Goal: Task Accomplishment & Management: Manage account settings

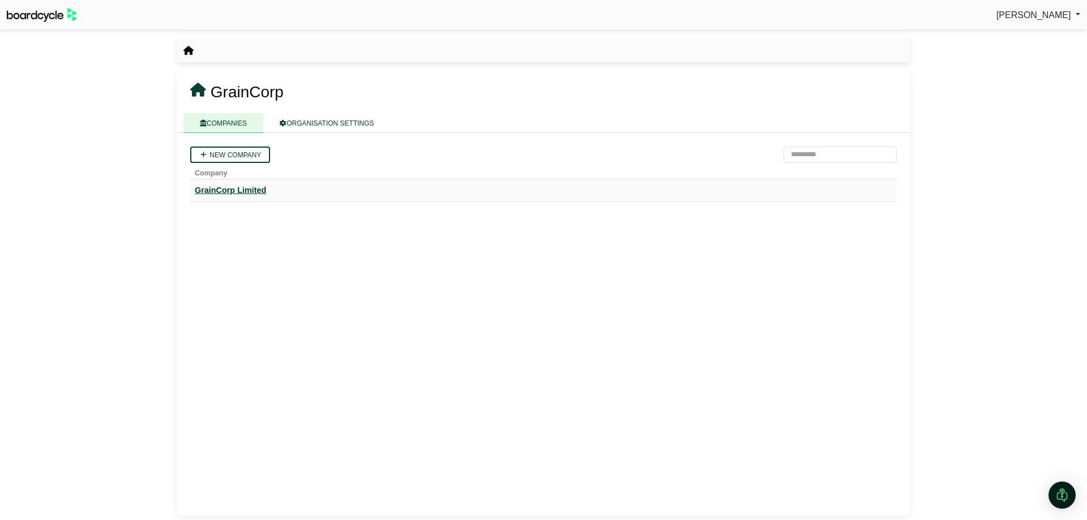
click at [223, 191] on div "GrainCorp Limited" at bounding box center [544, 190] width 698 height 13
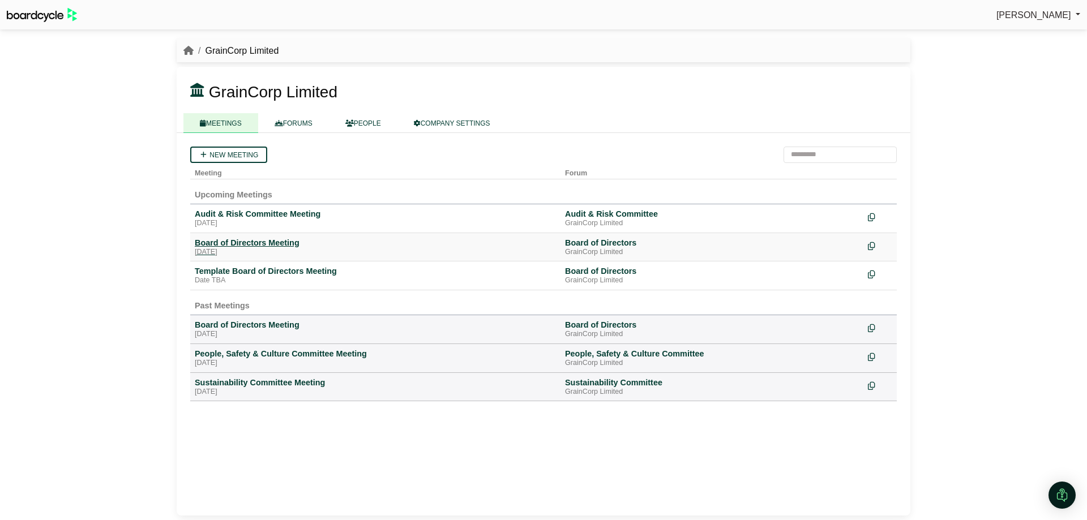
click at [258, 248] on div "[DATE]" at bounding box center [375, 252] width 361 height 9
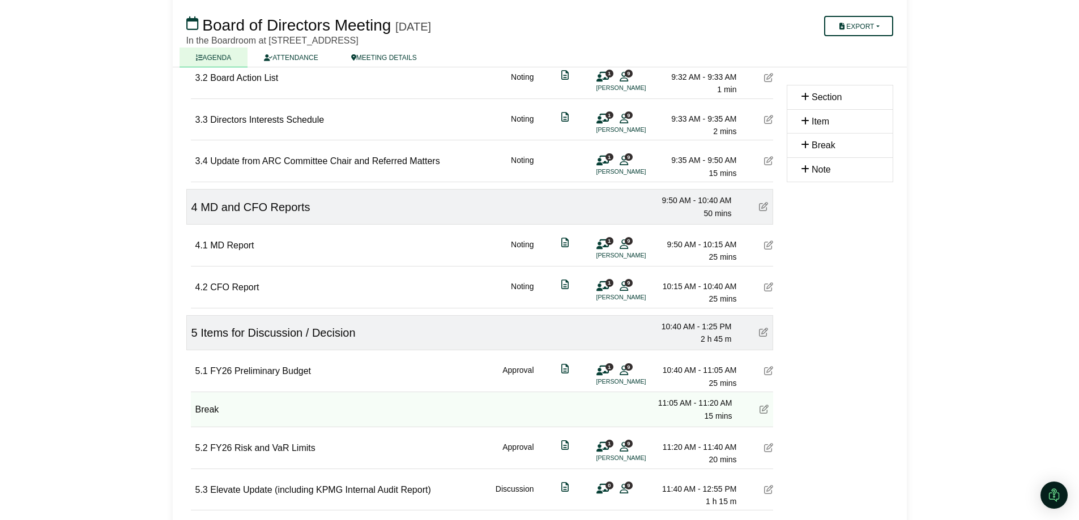
scroll to position [396, 0]
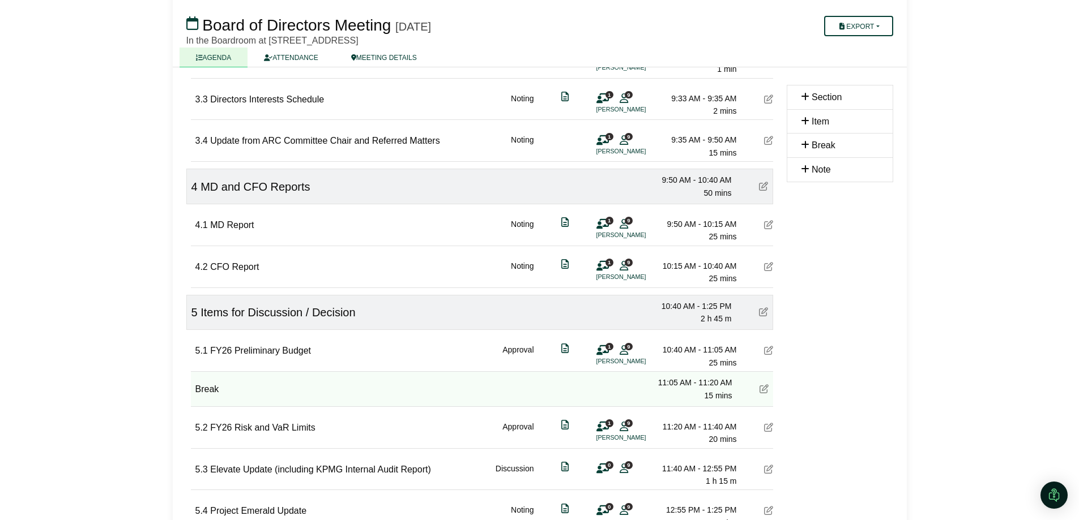
click at [815, 100] on span "Section" at bounding box center [827, 97] width 30 height 10
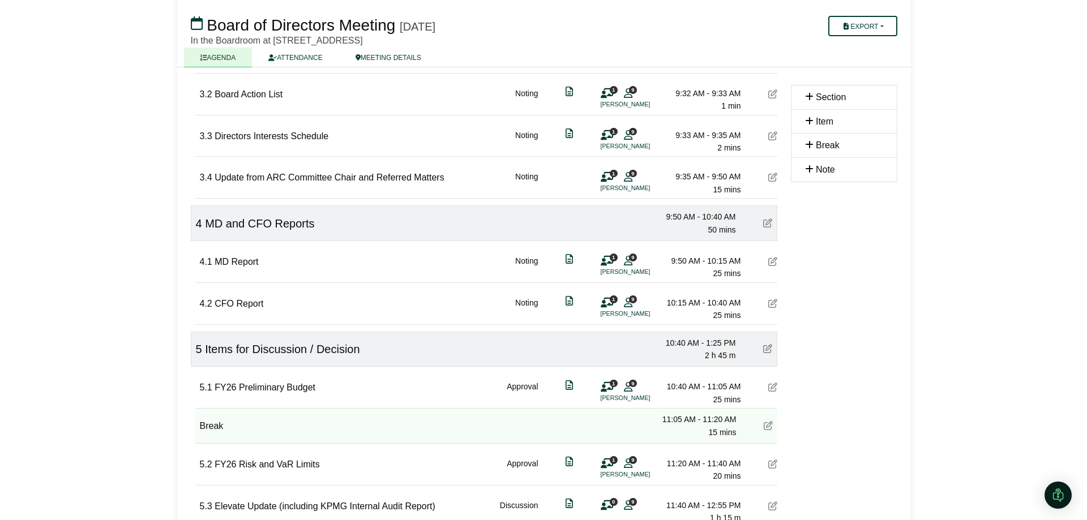
scroll to position [340, 0]
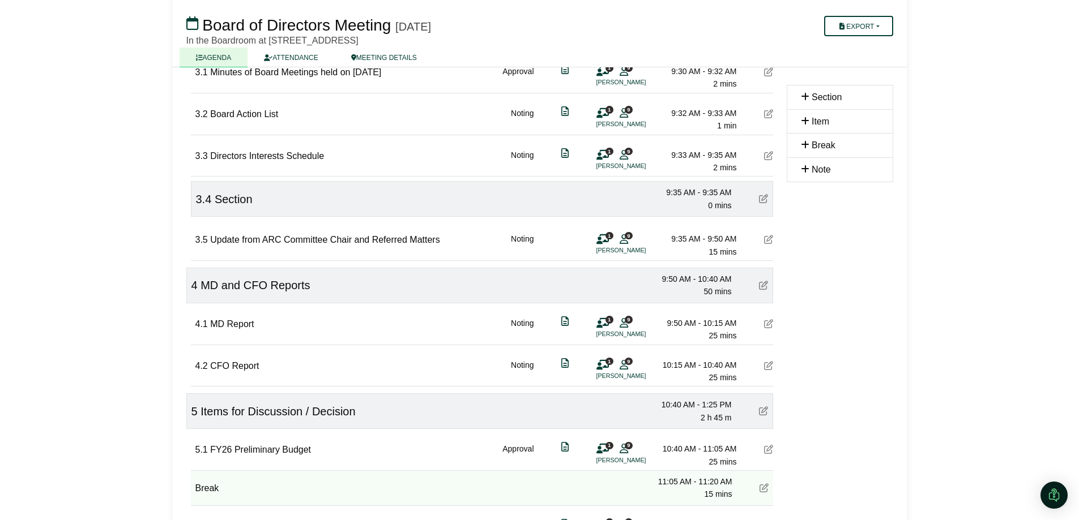
click at [761, 199] on icon at bounding box center [763, 198] width 9 height 9
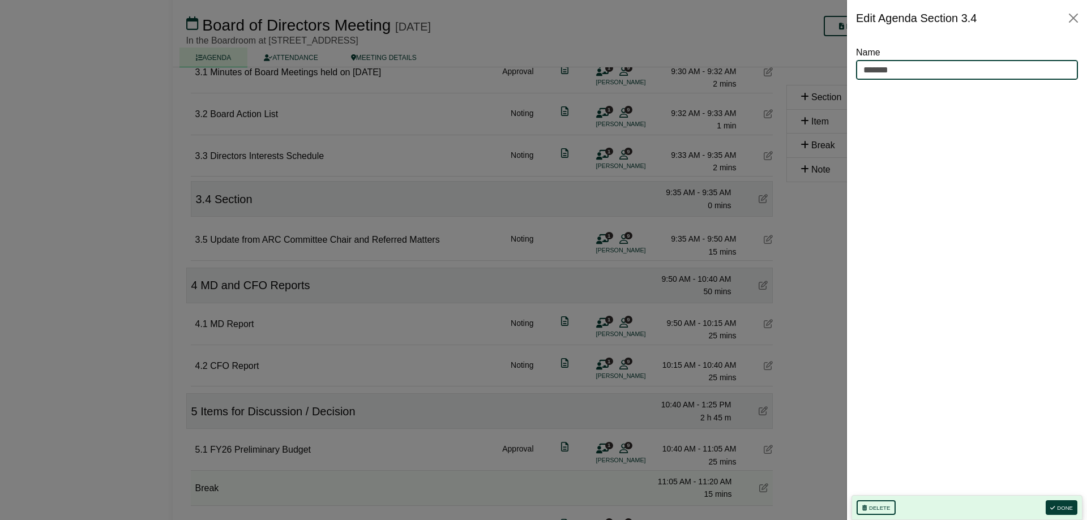
click at [895, 63] on input "*******" at bounding box center [967, 70] width 222 height 20
drag, startPoint x: 793, startPoint y: 67, endPoint x: 749, endPoint y: 65, distance: 44.2
type input "**********"
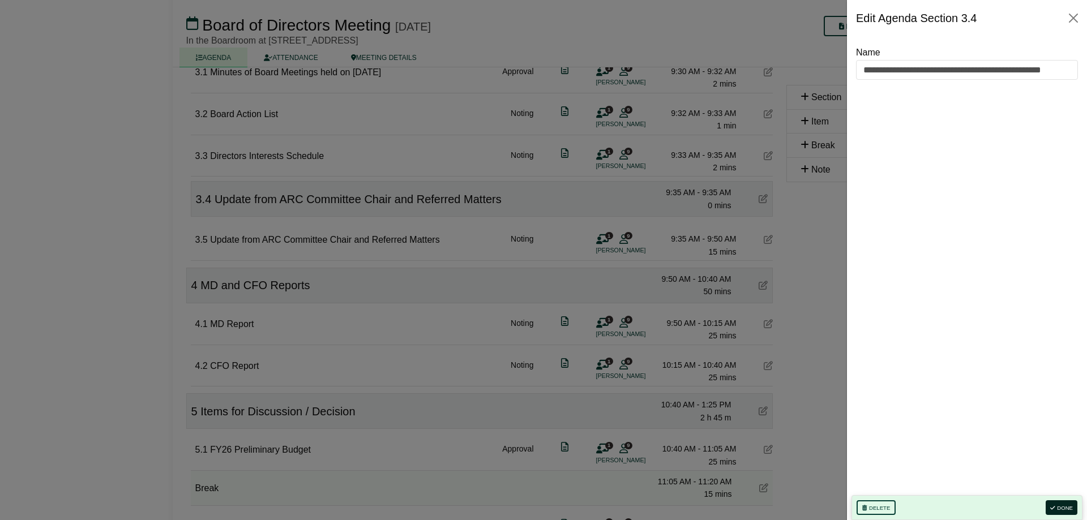
click at [1065, 509] on button "Done" at bounding box center [1062, 508] width 32 height 15
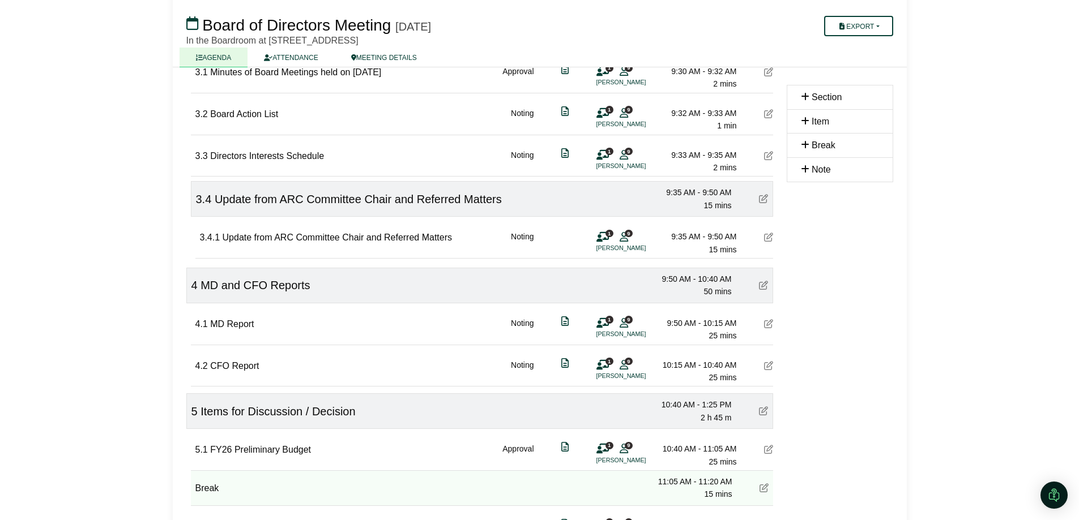
click at [766, 235] on icon at bounding box center [768, 237] width 9 height 9
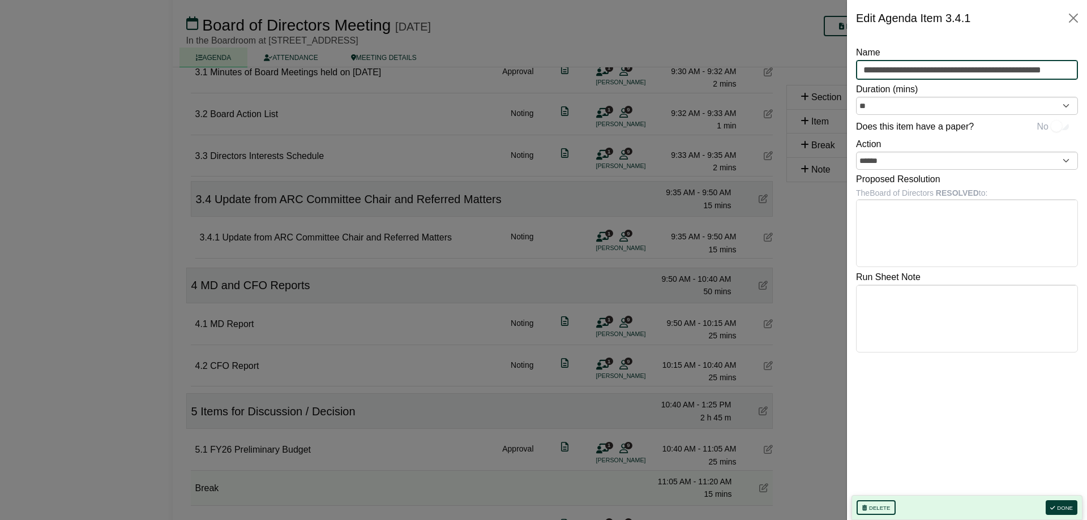
drag, startPoint x: 860, startPoint y: 70, endPoint x: 1099, endPoint y: 70, distance: 238.4
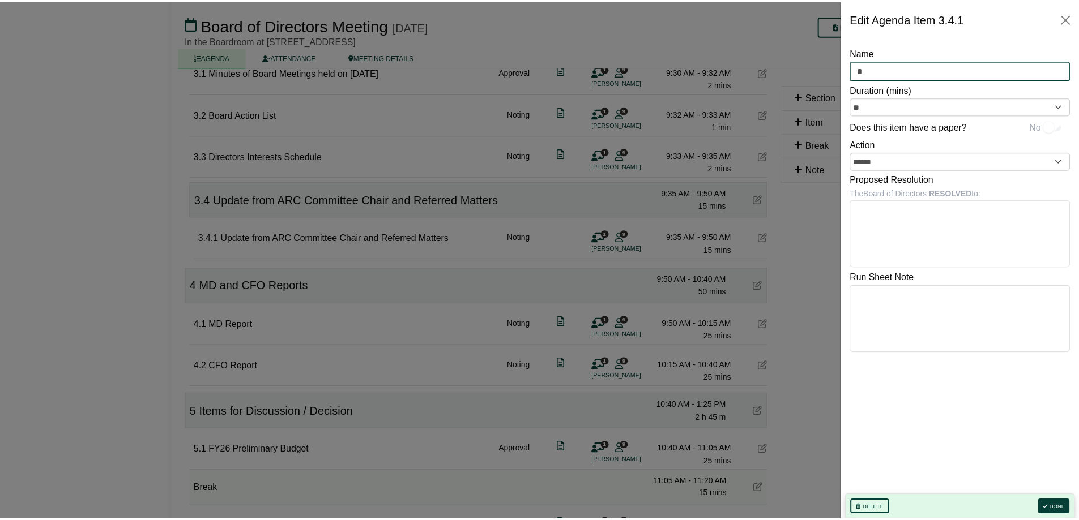
scroll to position [0, 0]
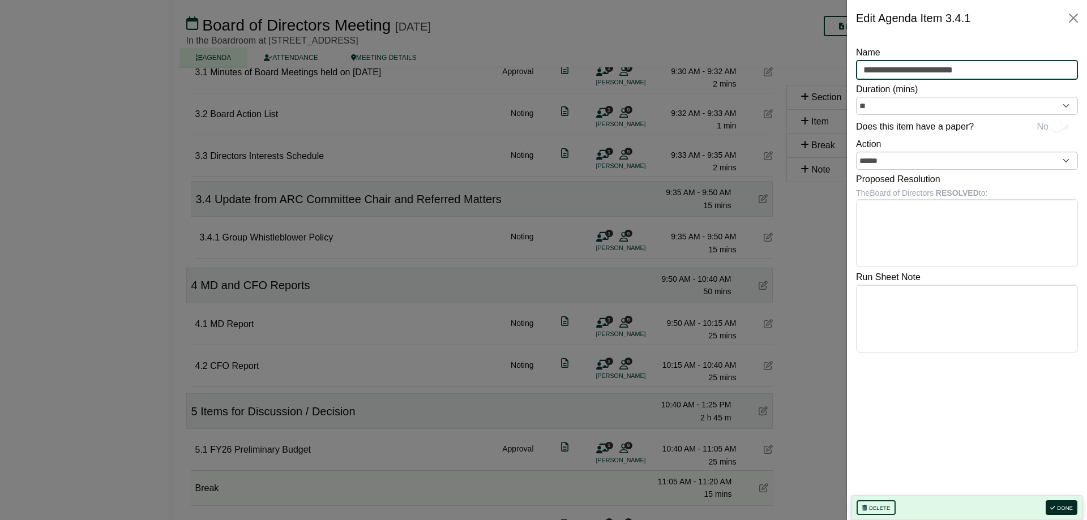
type input "**********"
drag, startPoint x: 1061, startPoint y: 508, endPoint x: 1039, endPoint y: 472, distance: 42.4
click at [1061, 508] on button "Done" at bounding box center [1062, 508] width 32 height 15
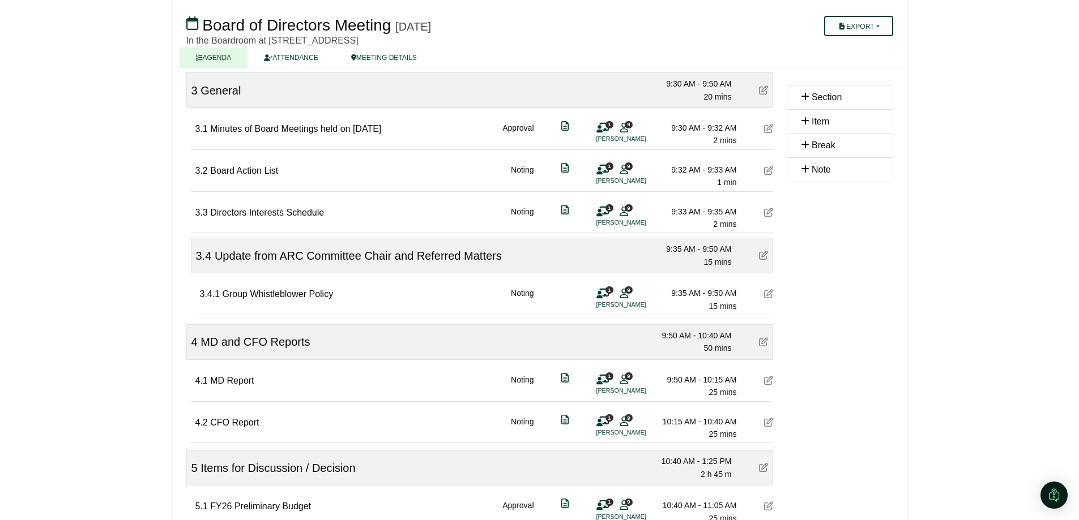
scroll to position [510, 0]
